Goal: Task Accomplishment & Management: Use online tool/utility

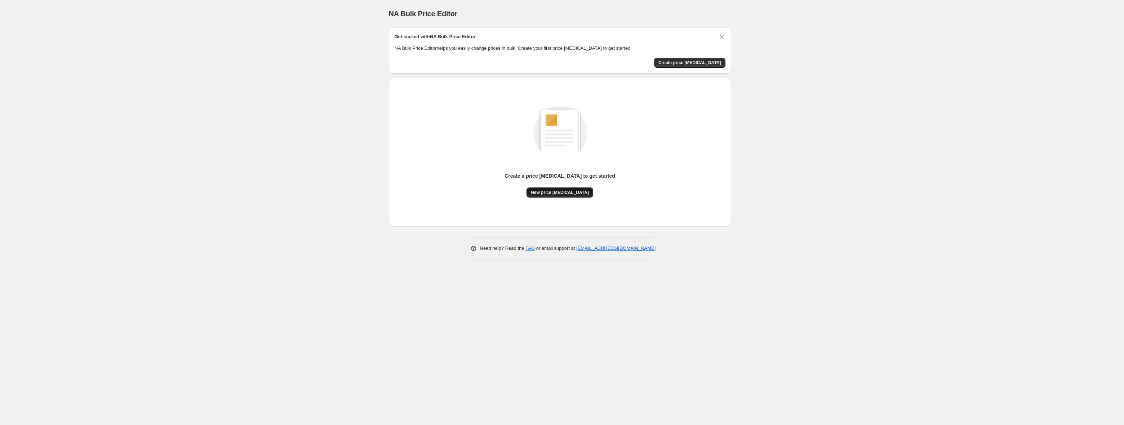
click at [571, 195] on span "New price [MEDICAL_DATA]" at bounding box center [560, 193] width 58 height 6
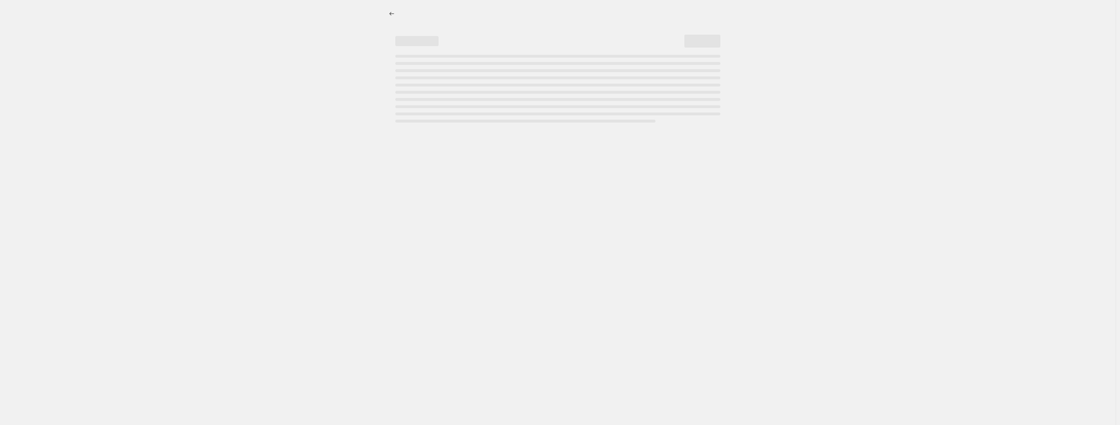
select select "percentage"
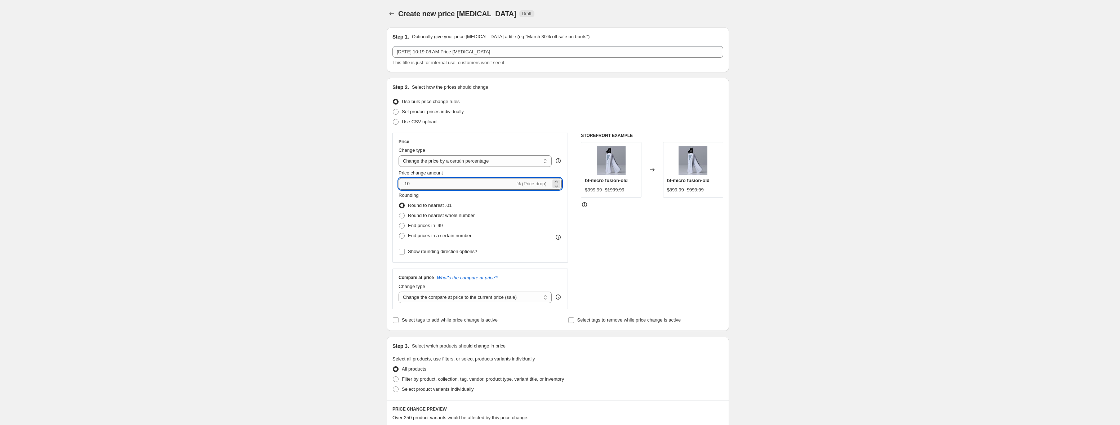
drag, startPoint x: 442, startPoint y: 186, endPoint x: 407, endPoint y: 181, distance: 35.3
click at [407, 181] on input "-10" at bounding box center [457, 184] width 116 height 12
type input "-14"
click at [371, 305] on div "Create new price [MEDICAL_DATA]. This page is ready Create new price [MEDICAL_D…" at bounding box center [558, 360] width 1116 height 721
click at [361, 195] on div "Create new price [MEDICAL_DATA]. This page is ready Create new price [MEDICAL_D…" at bounding box center [558, 360] width 1116 height 721
